Goal: Transaction & Acquisition: Obtain resource

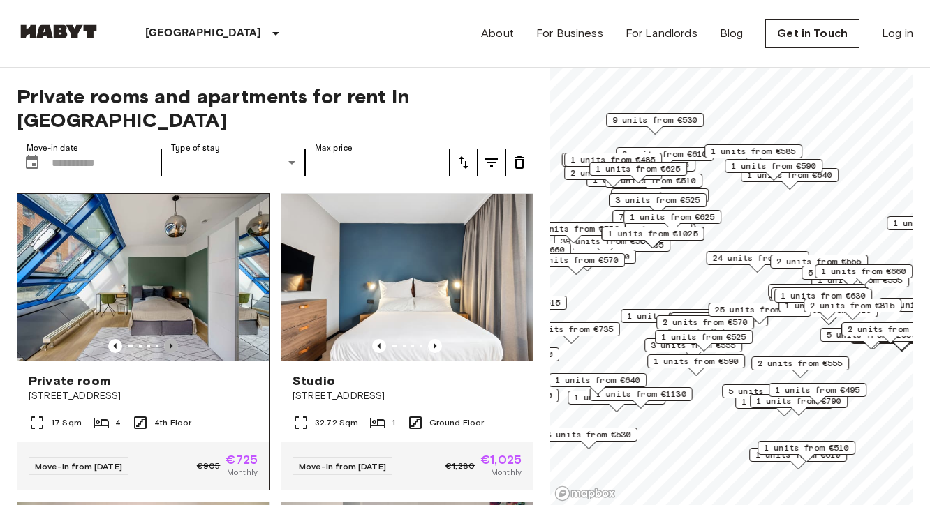
click at [170, 339] on icon "Previous image" at bounding box center [171, 346] width 14 height 14
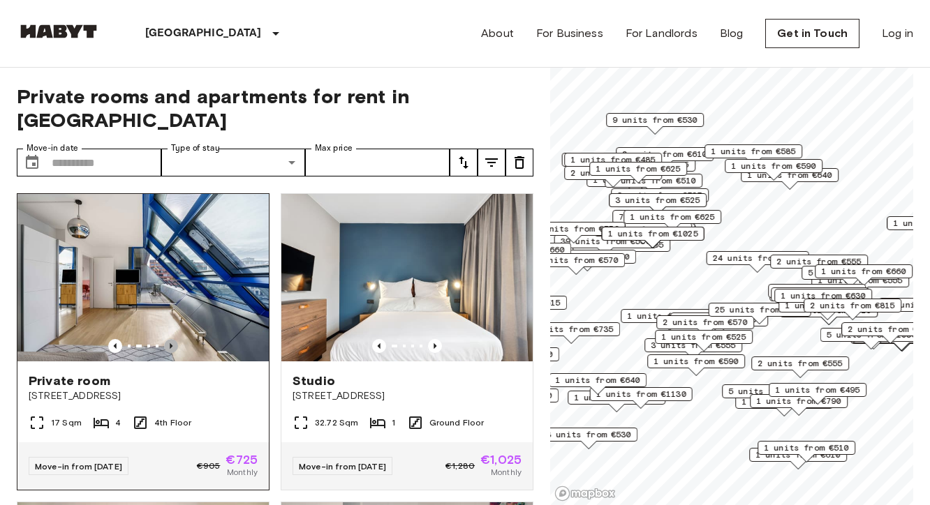
click at [174, 339] on icon "Previous image" at bounding box center [171, 346] width 14 height 14
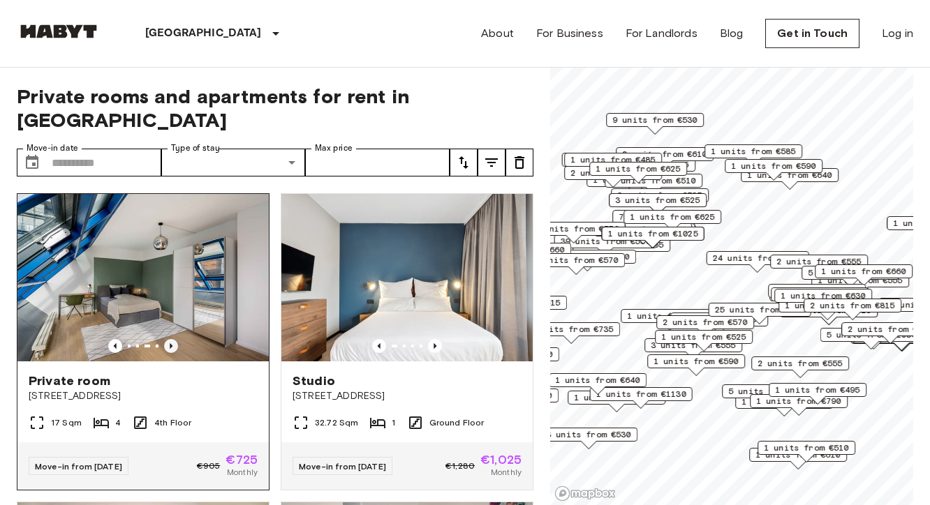
scroll to position [308, 0]
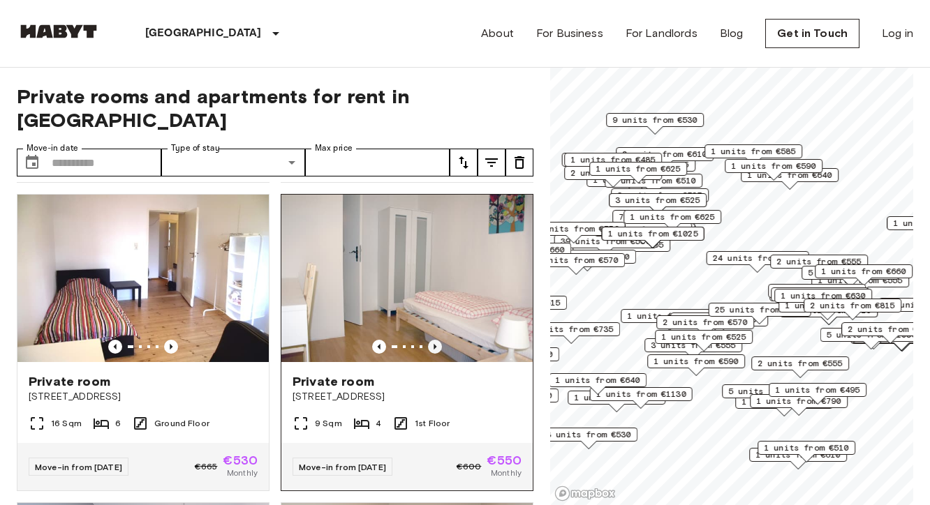
click at [428, 340] on icon "Previous image" at bounding box center [435, 347] width 14 height 14
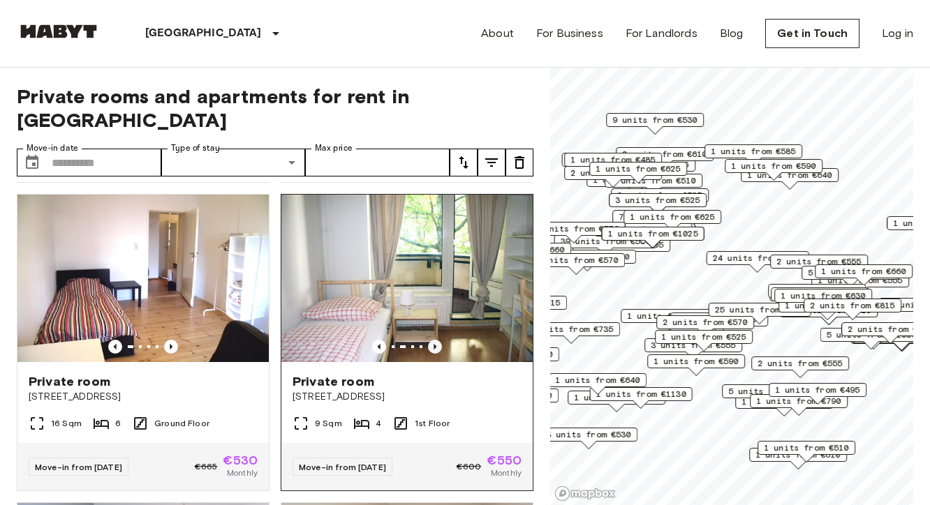
click at [433, 344] on icon "Previous image" at bounding box center [434, 347] width 3 height 6
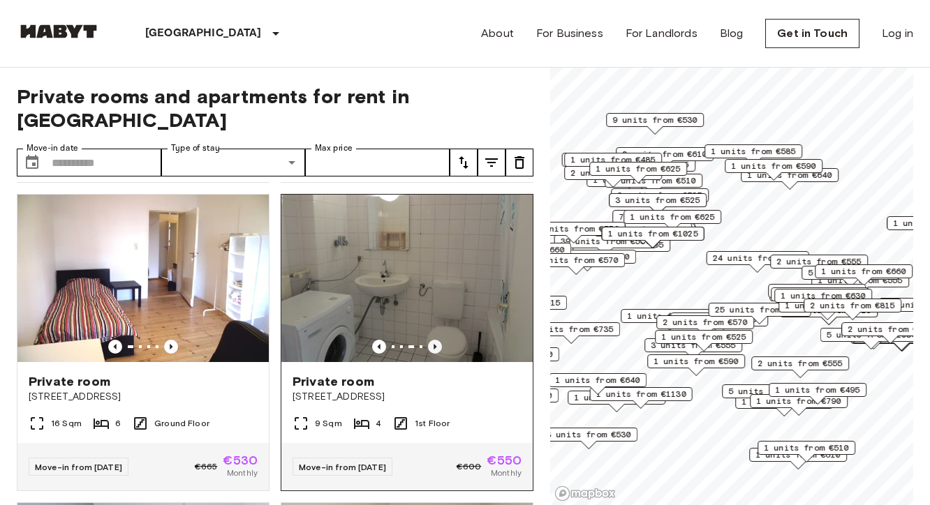
click at [433, 344] on icon "Previous image" at bounding box center [434, 347] width 3 height 6
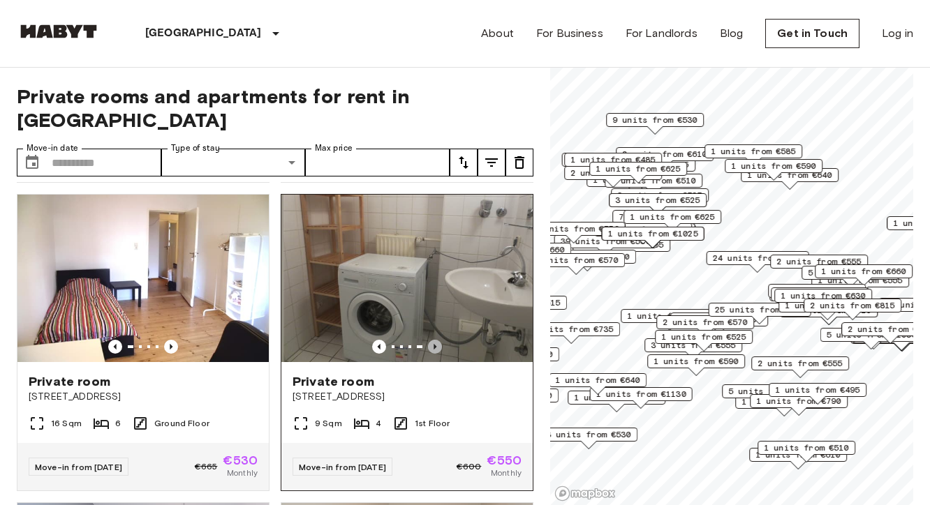
click at [433, 344] on icon "Previous image" at bounding box center [434, 347] width 3 height 6
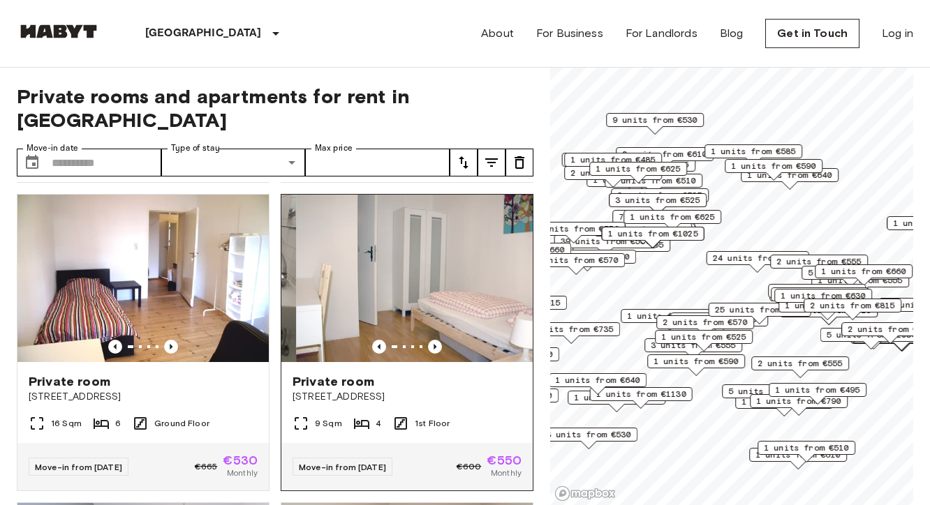
scroll to position [622, 0]
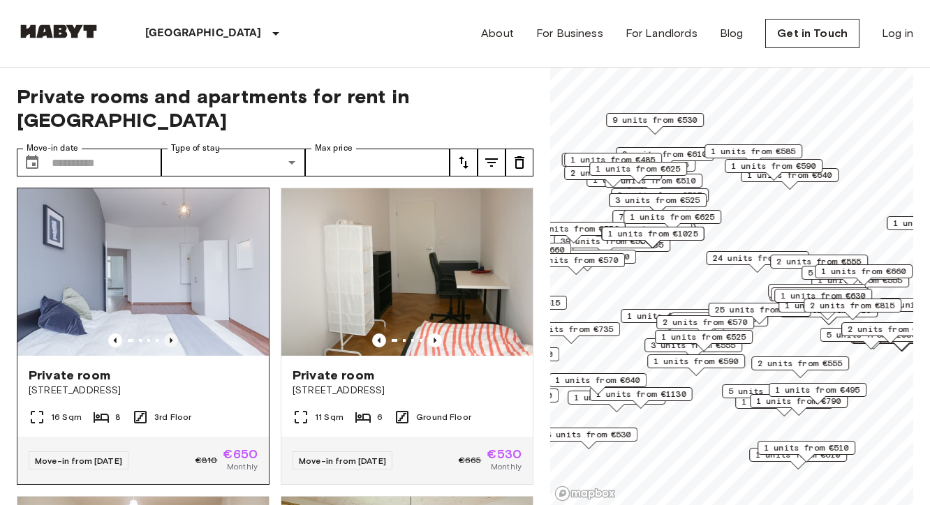
click at [166, 334] on icon "Previous image" at bounding box center [171, 341] width 14 height 14
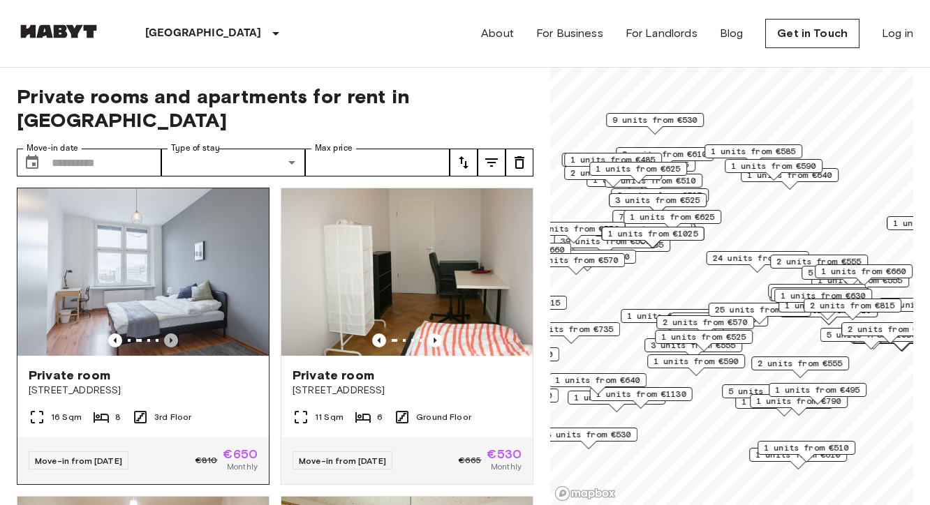
click at [170, 338] on icon "Previous image" at bounding box center [171, 341] width 3 height 6
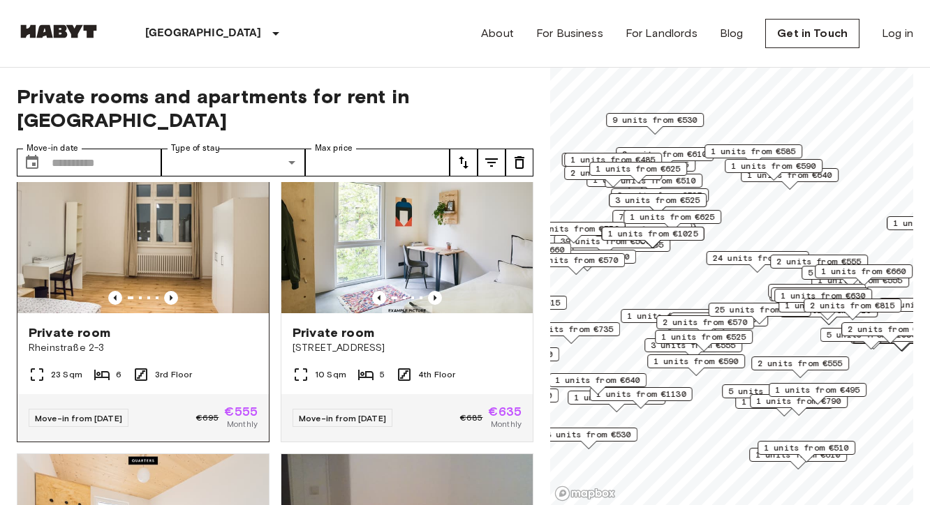
scroll to position [923, 0]
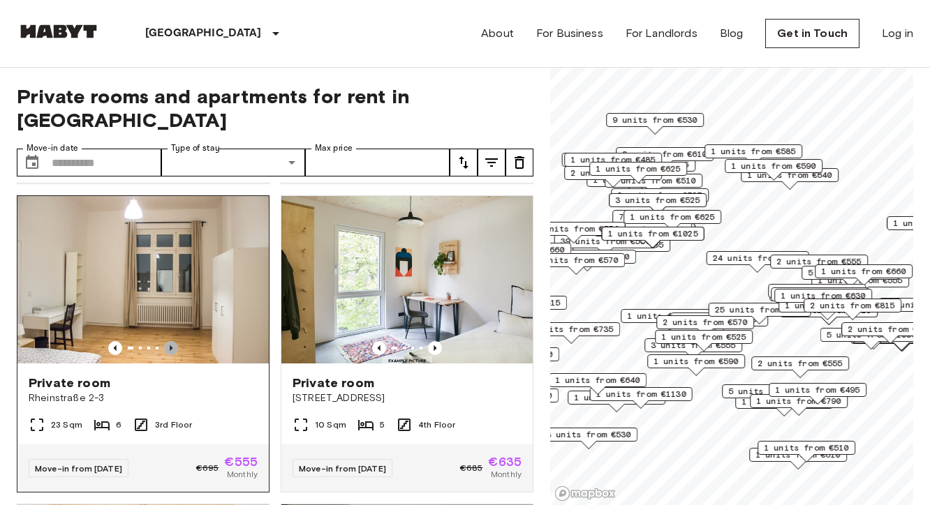
click at [165, 341] on icon "Previous image" at bounding box center [171, 348] width 14 height 14
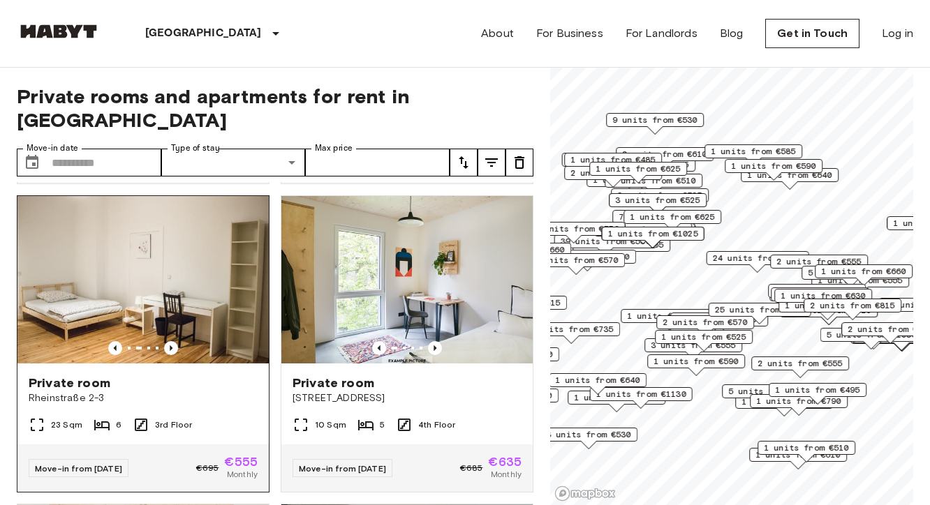
click at [91, 381] on span "Private room" at bounding box center [70, 383] width 82 height 17
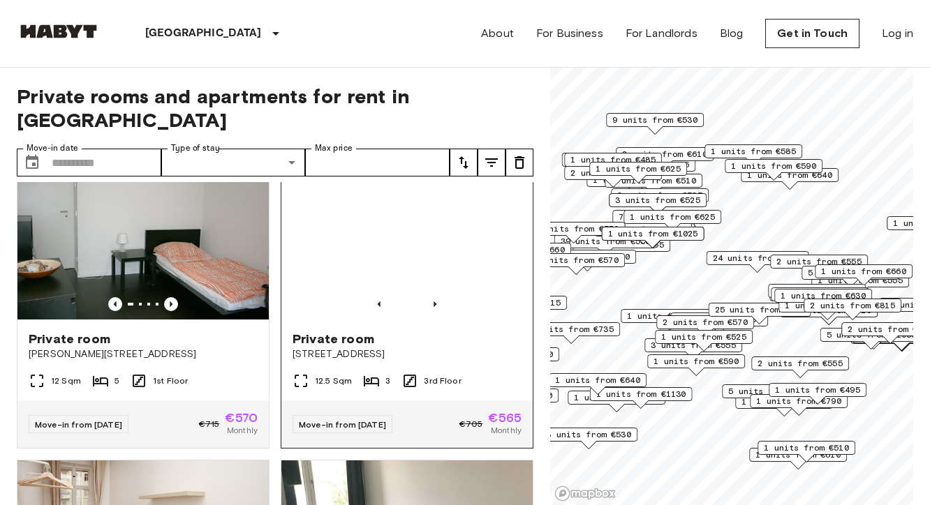
scroll to position [2845, 0]
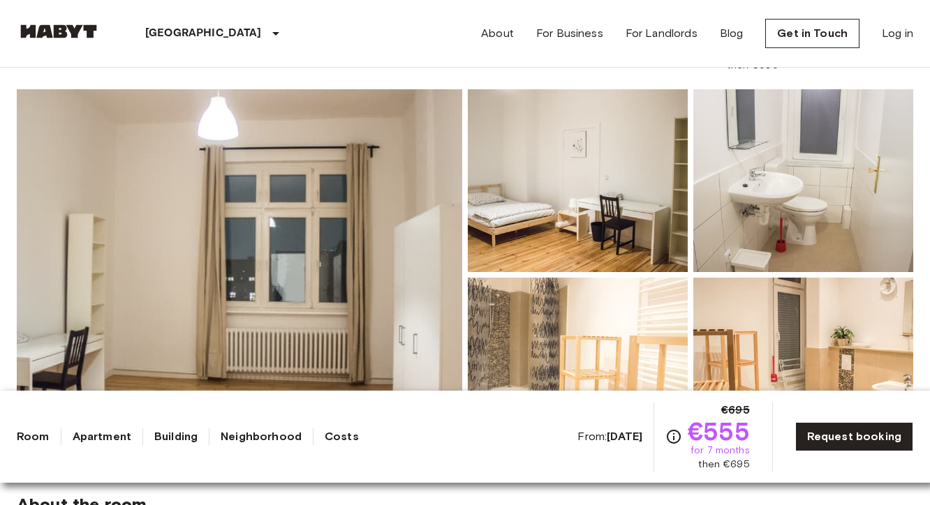
scroll to position [153, 0]
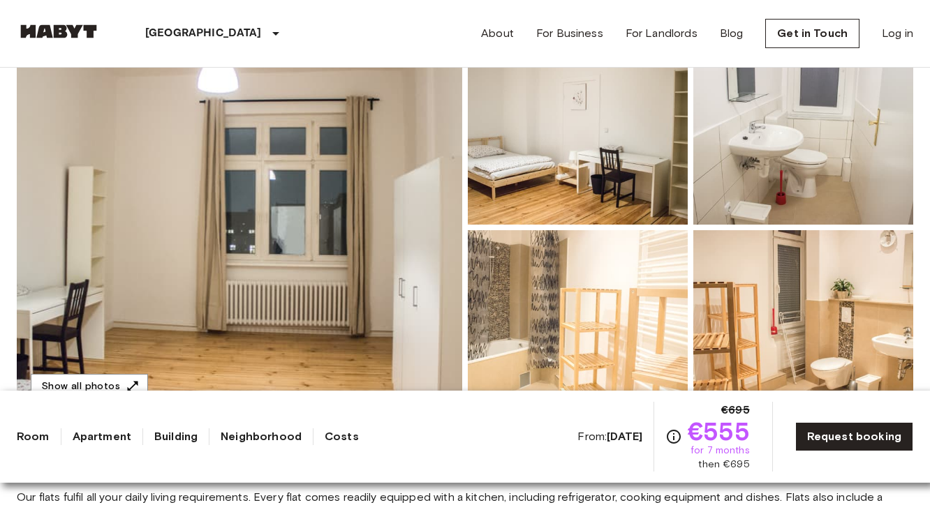
click at [286, 289] on img at bounding box center [239, 227] width 445 height 371
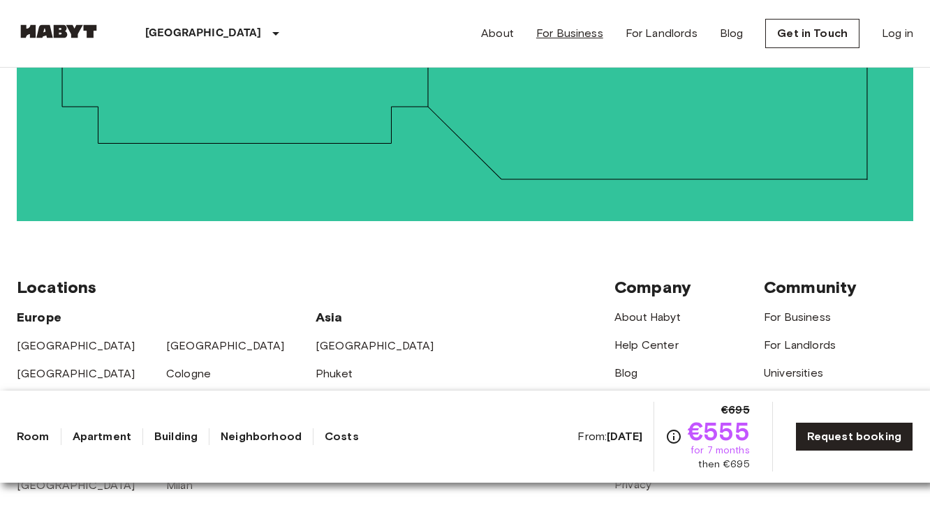
scroll to position [2413, 0]
